Goal: Information Seeking & Learning: Learn about a topic

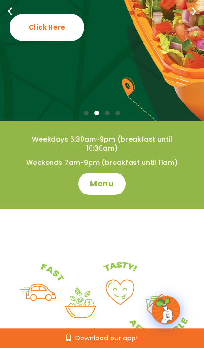
scroll to position [154, 0]
click at [100, 187] on span "Menu" at bounding box center [102, 183] width 24 height 11
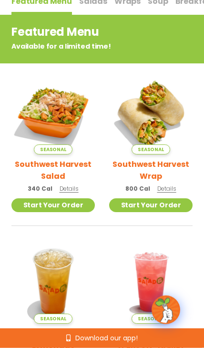
scroll to position [62, 0]
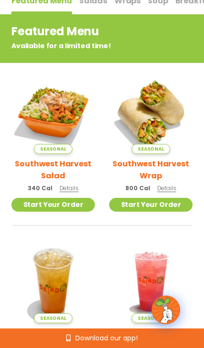
click at [50, 118] on img at bounding box center [52, 112] width 83 height 83
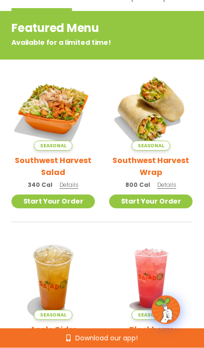
scroll to position [0, 0]
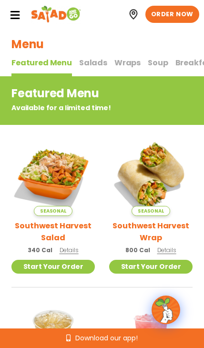
click at [86, 57] on button "Salads Salads" at bounding box center [93, 67] width 28 height 20
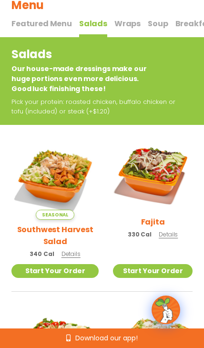
scroll to position [43, 0]
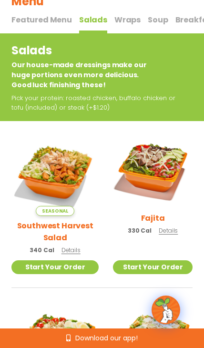
click at [160, 180] on img at bounding box center [153, 169] width 80 height 80
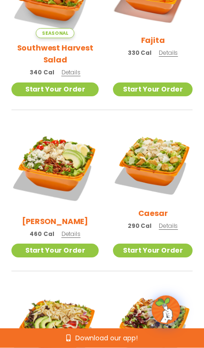
scroll to position [221, 0]
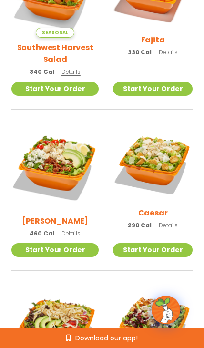
click at [57, 162] on img at bounding box center [54, 167] width 87 height 87
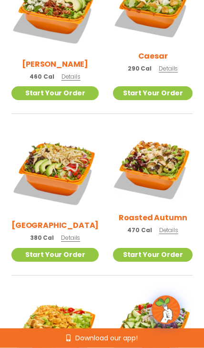
scroll to position [388, 0]
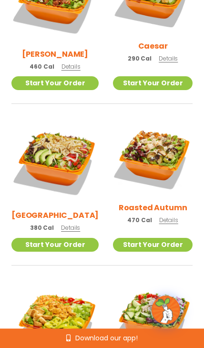
click at [157, 161] on img at bounding box center [153, 158] width 80 height 80
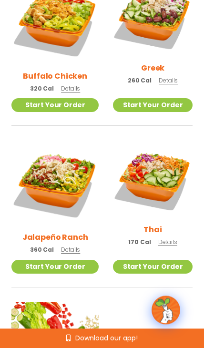
scroll to position [689, 0]
click at [160, 170] on img at bounding box center [153, 180] width 80 height 80
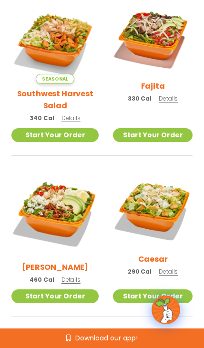
scroll to position [171, 0]
